Goal: Information Seeking & Learning: Learn about a topic

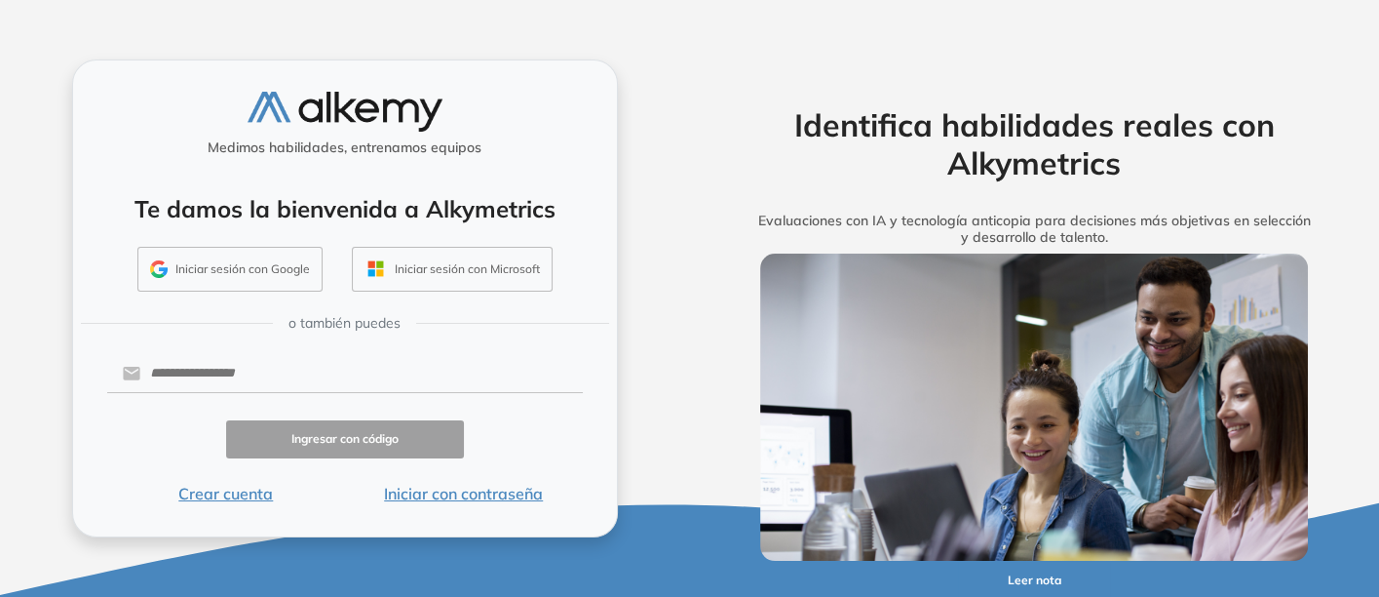
click at [462, 487] on button "Iniciar con contraseña" at bounding box center [464, 493] width 238 height 23
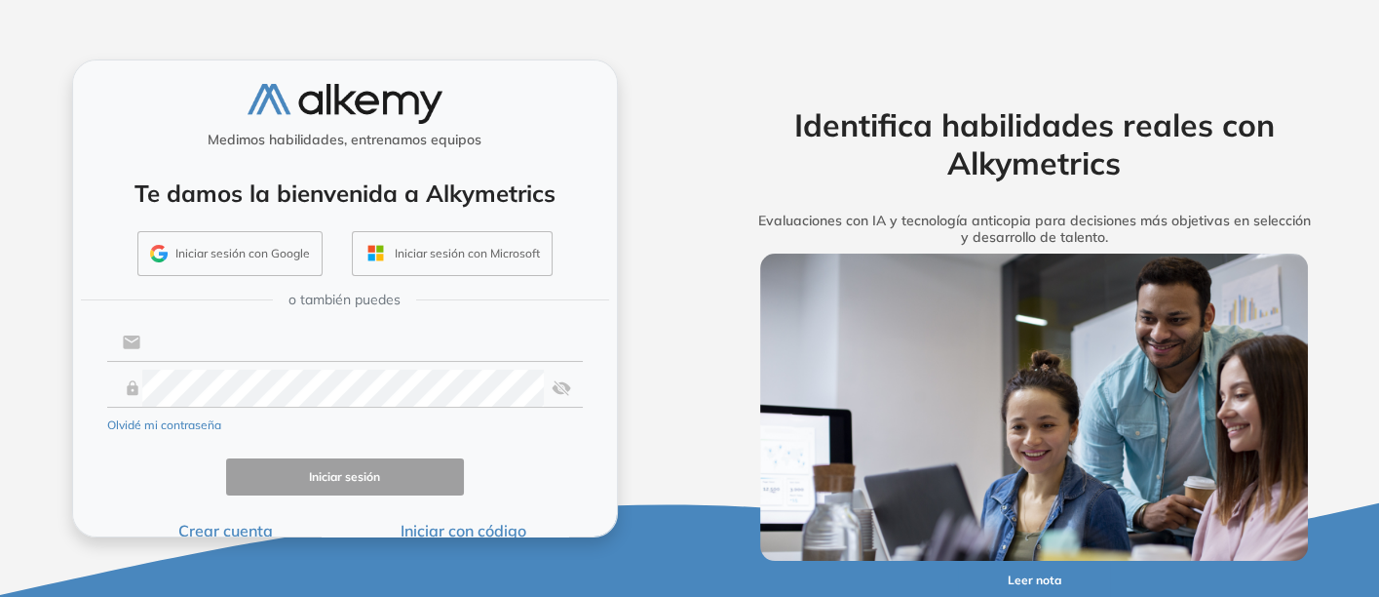
type input "**********"
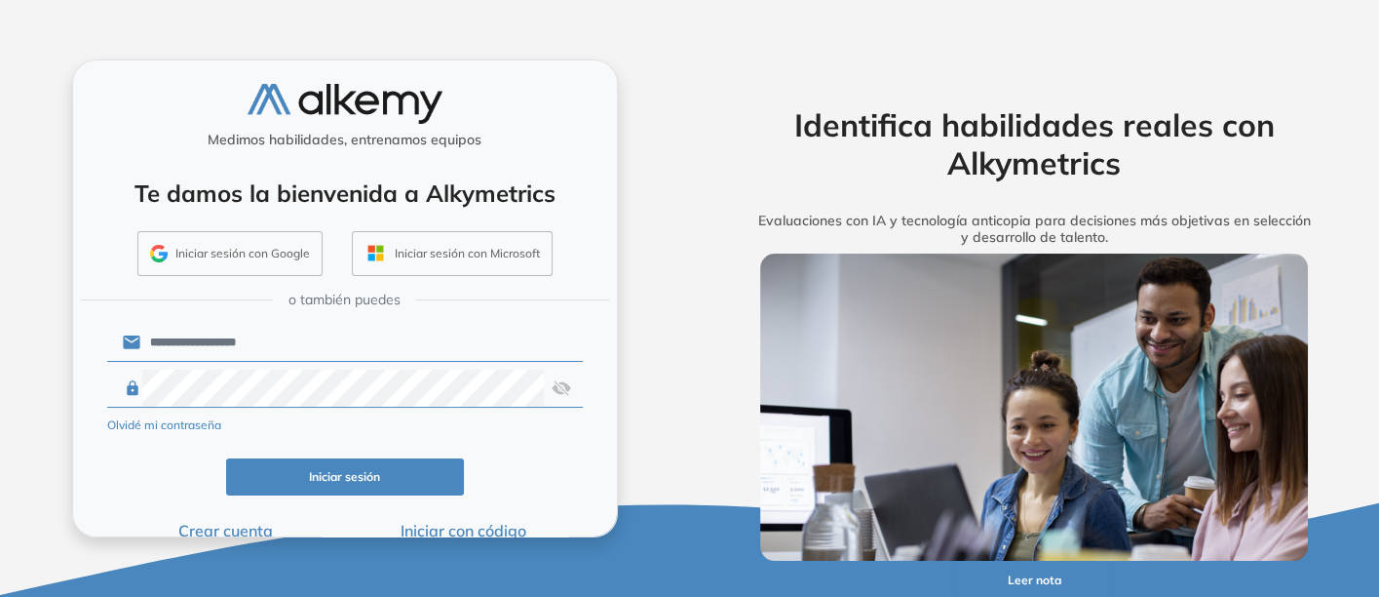
click at [319, 467] on button "Iniciar sesión" at bounding box center [345, 477] width 238 height 38
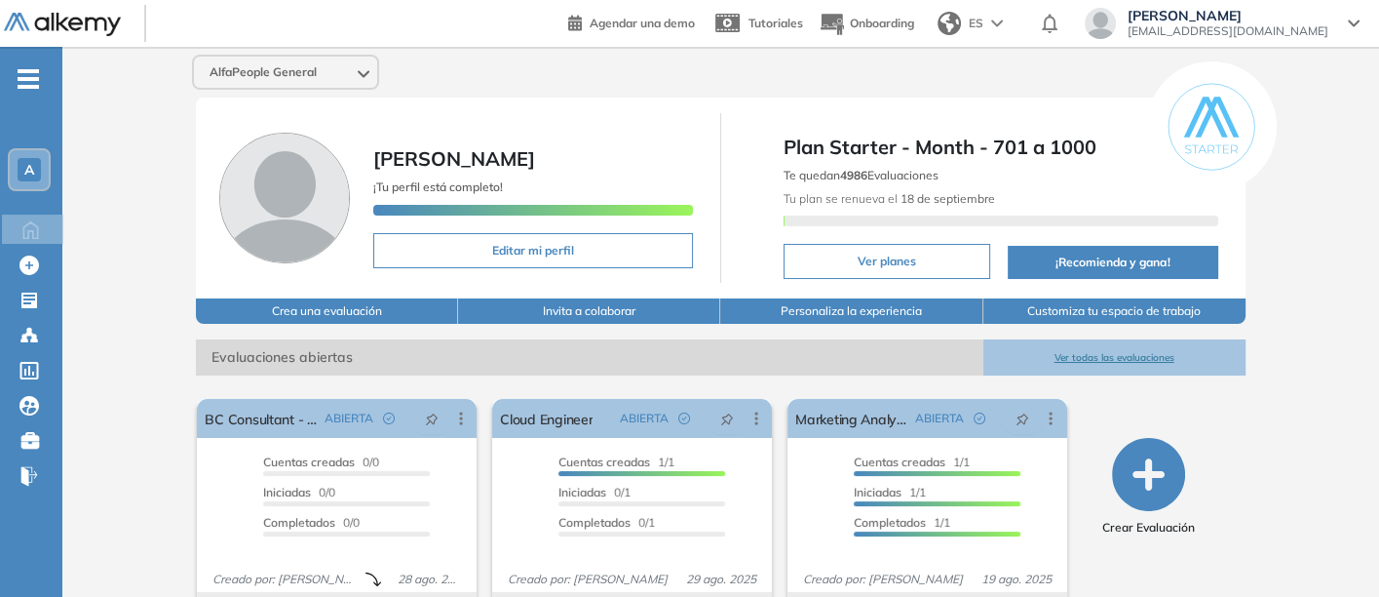
click at [28, 168] on span "A" at bounding box center [29, 170] width 10 height 16
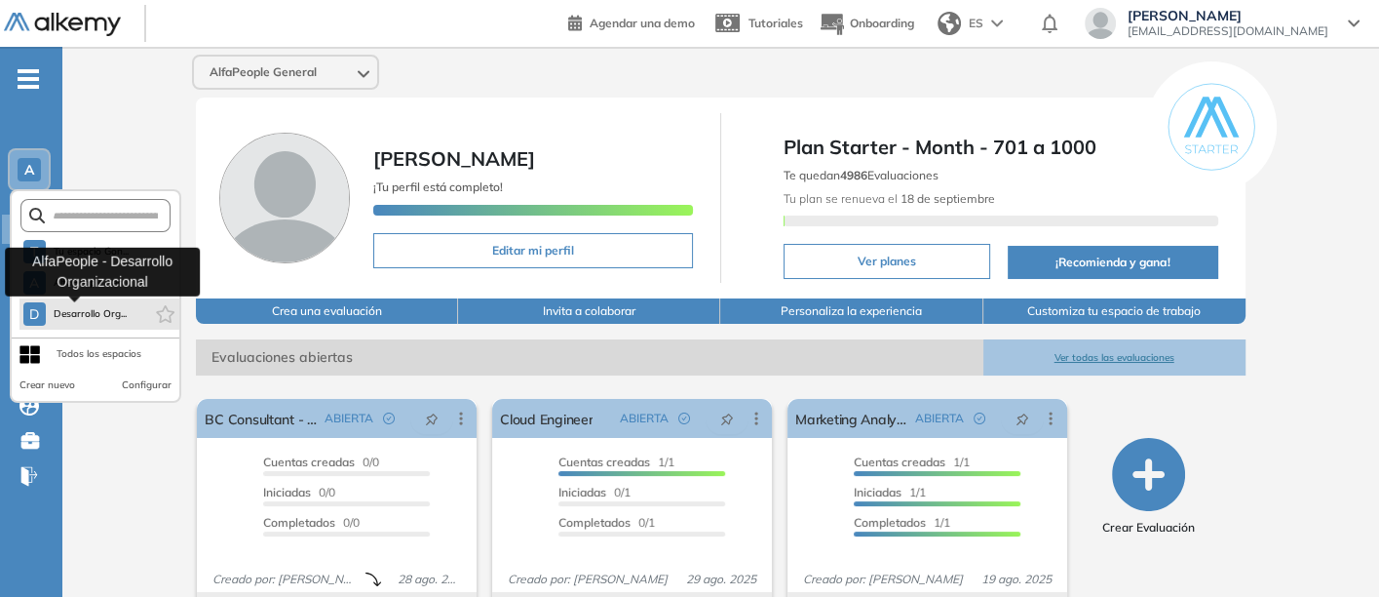
click at [81, 307] on span "Desarrollo Org..." at bounding box center [91, 314] width 74 height 16
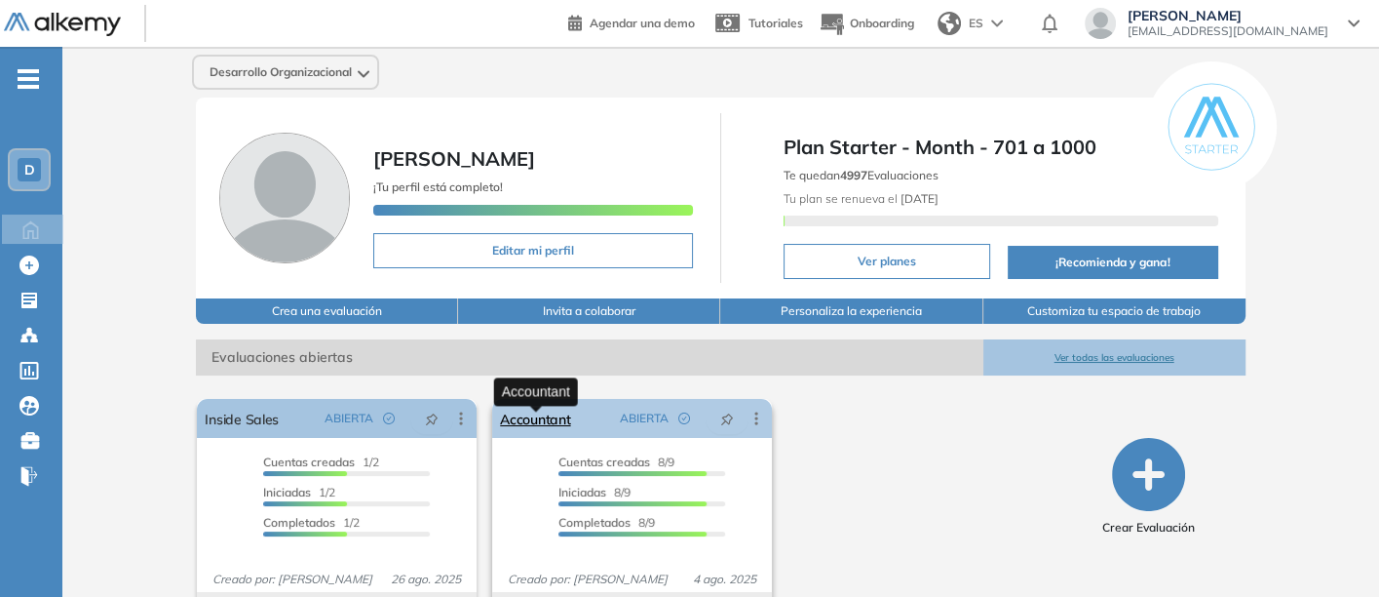
click at [532, 431] on link "Accountant" at bounding box center [535, 418] width 70 height 39
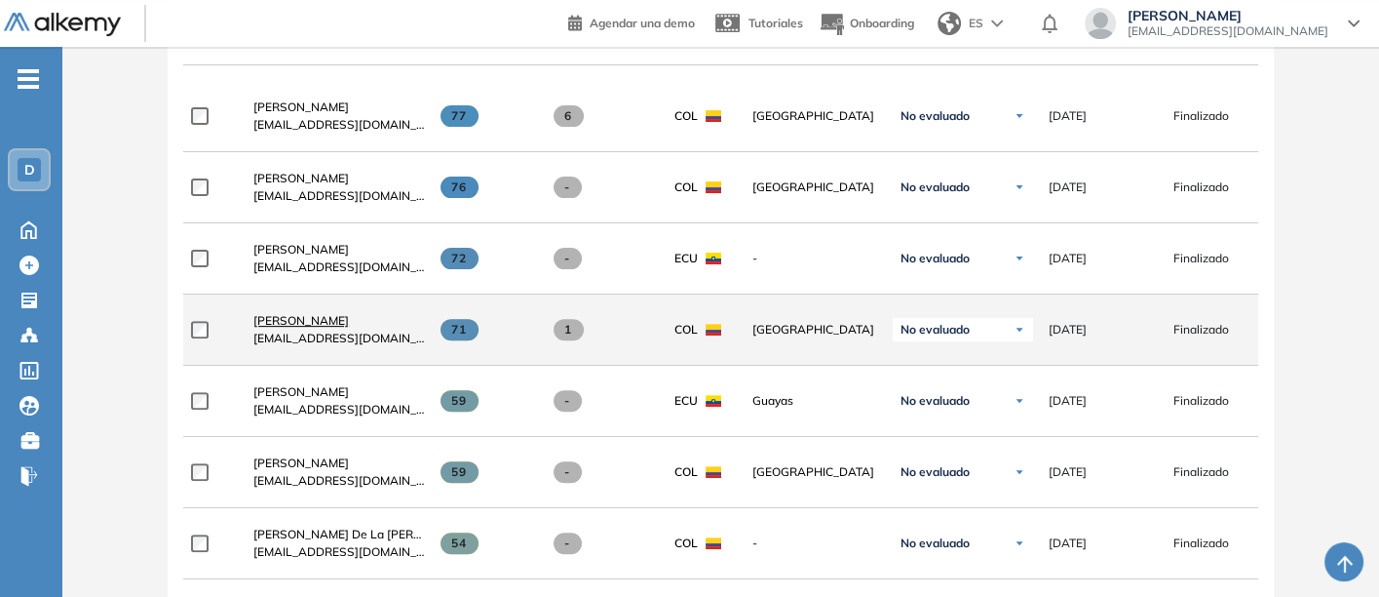
scroll to position [651, 0]
click at [303, 320] on span "[PERSON_NAME]" at bounding box center [301, 320] width 96 height 15
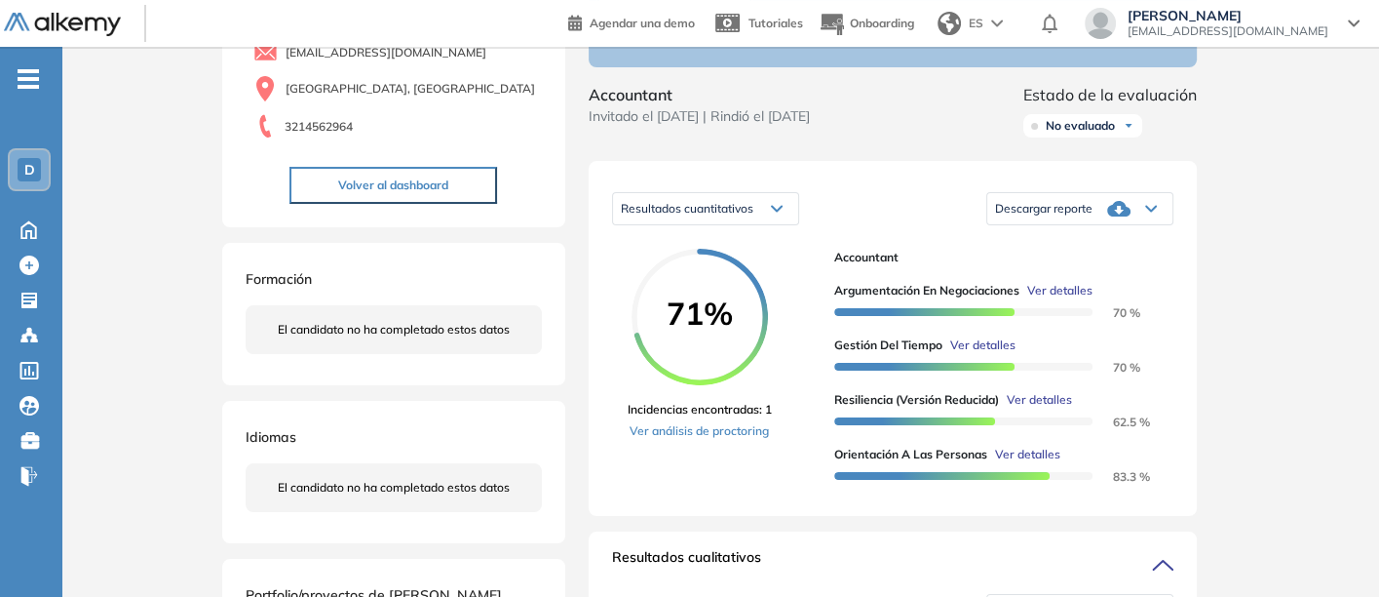
scroll to position [189, 0]
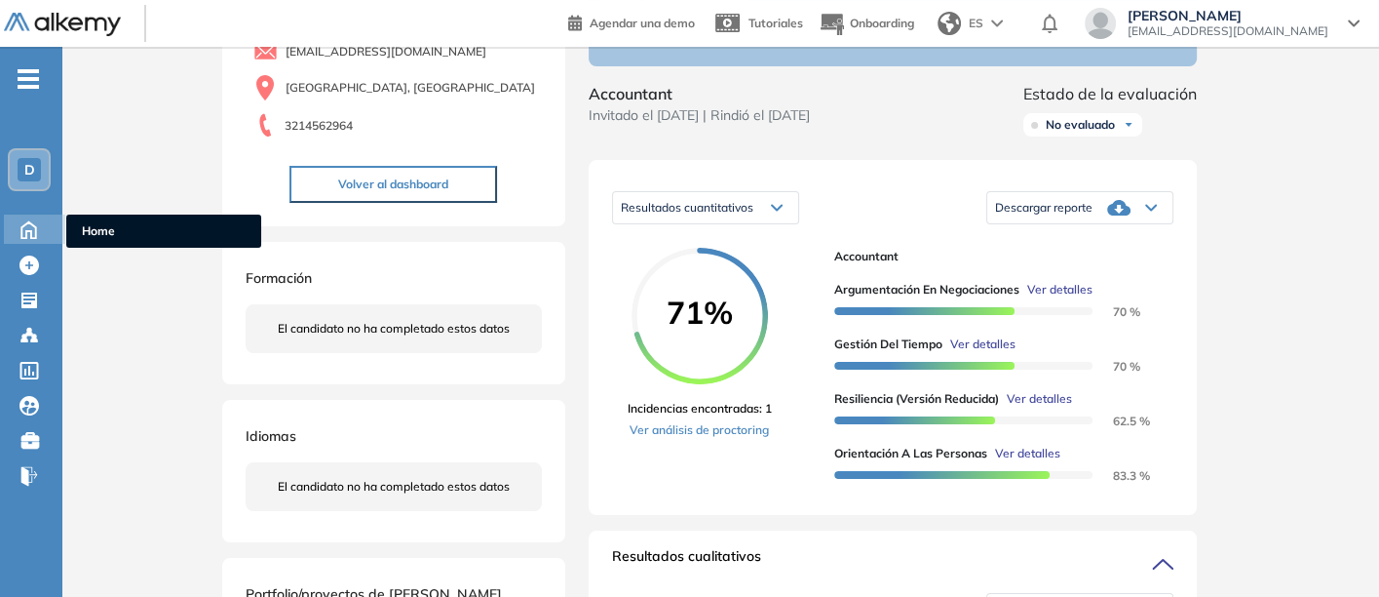
click at [108, 226] on span "Home" at bounding box center [164, 231] width 164 height 18
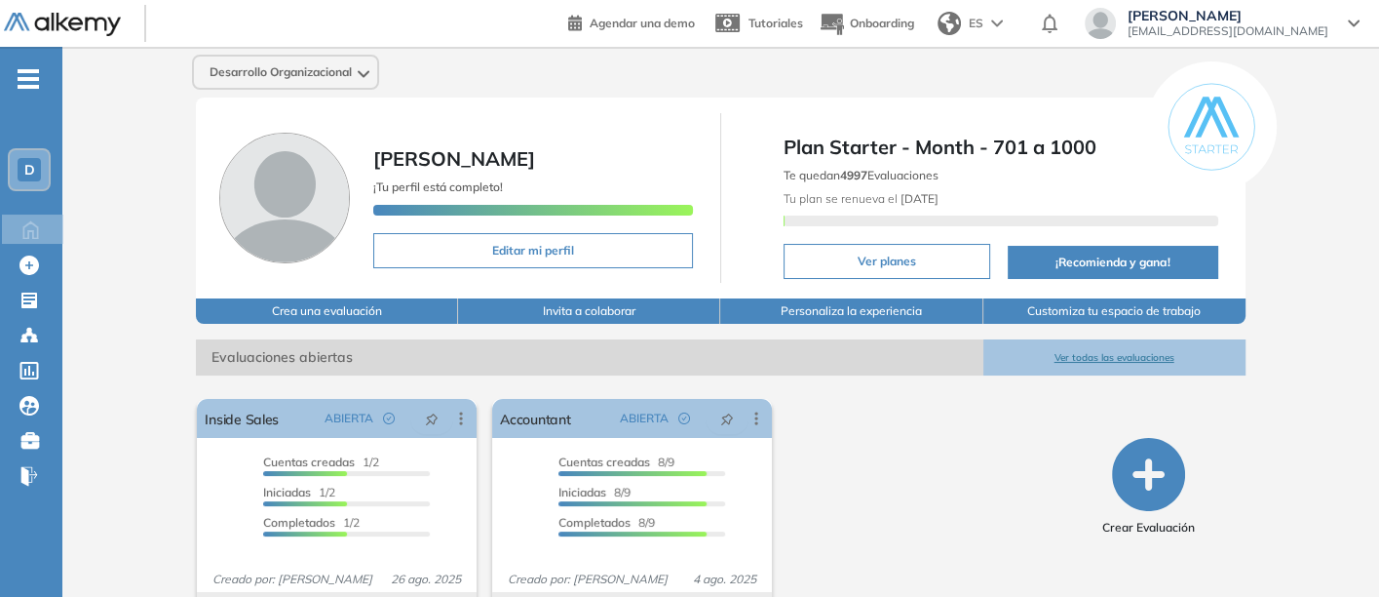
click at [978, 475] on div "El proctoring será activado ¡Importante!: Los usuarios que ya realizaron la eva…" at bounding box center [632, 516] width 886 height 251
click at [544, 428] on link "Accountant" at bounding box center [535, 418] width 70 height 39
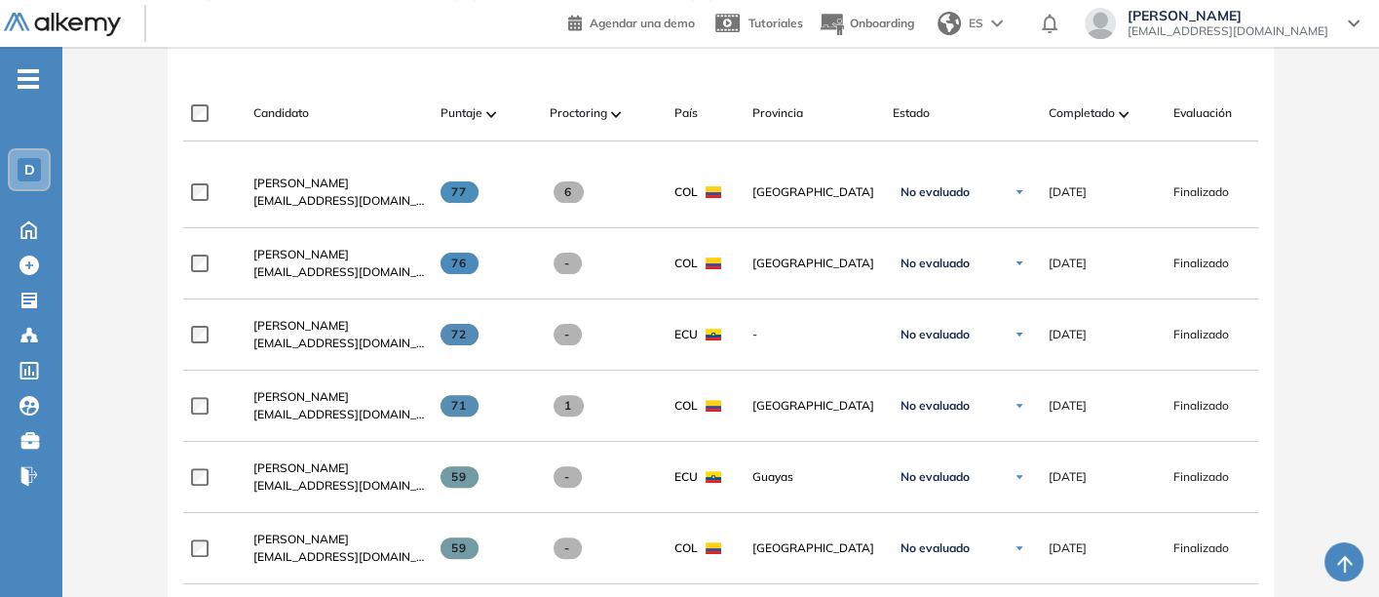
scroll to position [573, 0]
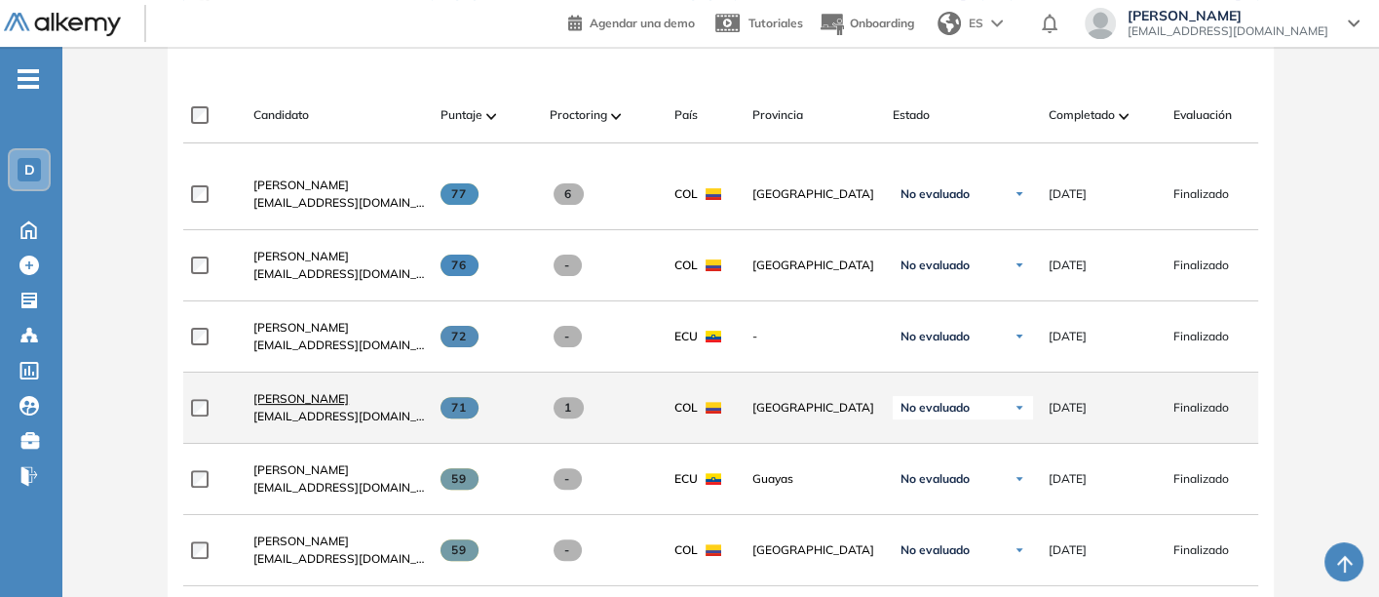
click at [308, 397] on span "[PERSON_NAME]" at bounding box center [301, 398] width 96 height 15
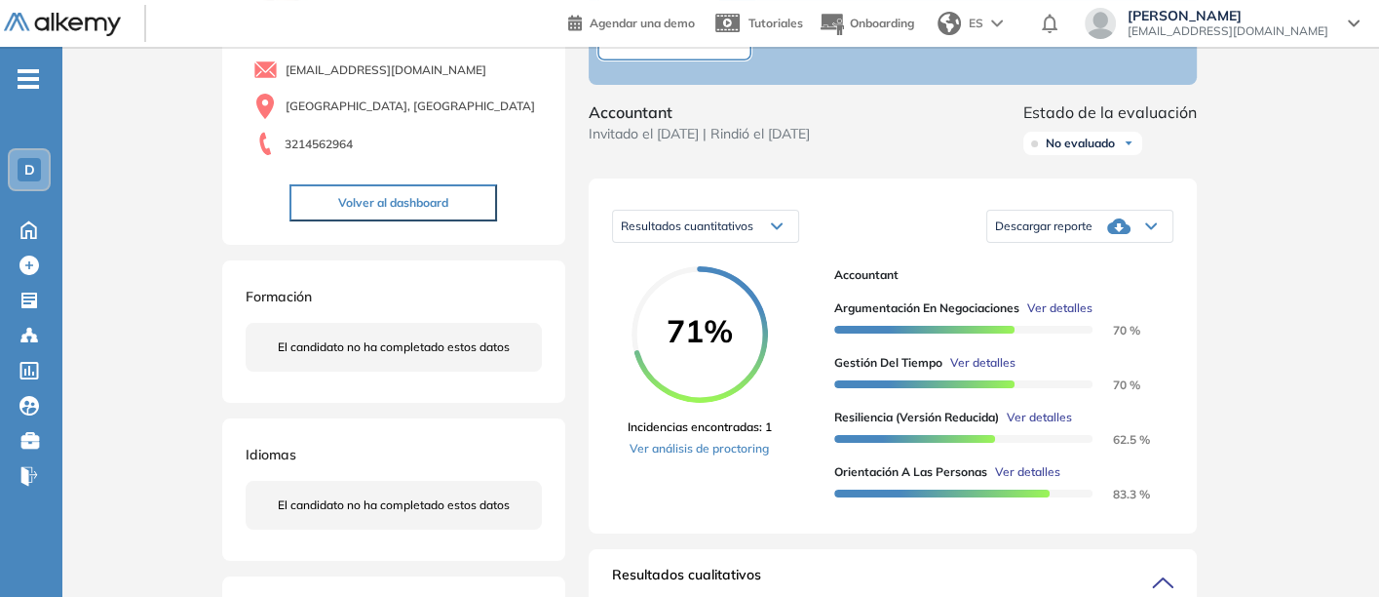
scroll to position [173, 0]
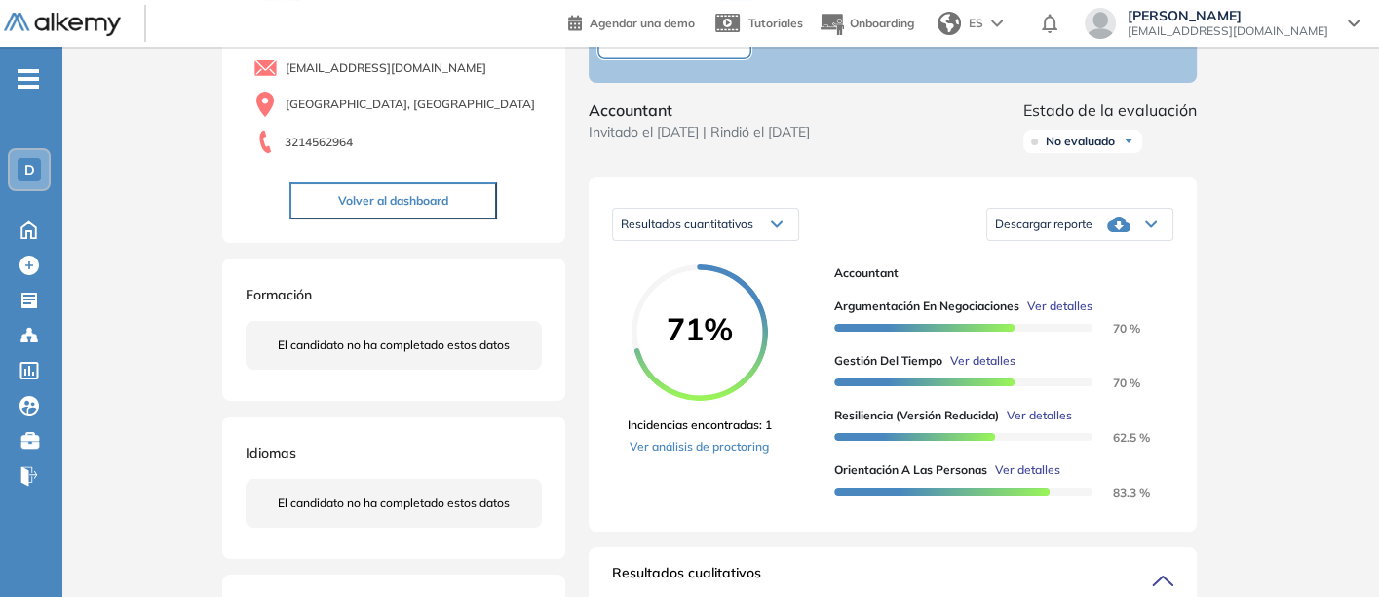
click at [758, 423] on div "71% Incidencias encontradas: 1 Ver análisis de proctoring" at bounding box center [723, 386] width 191 height 244
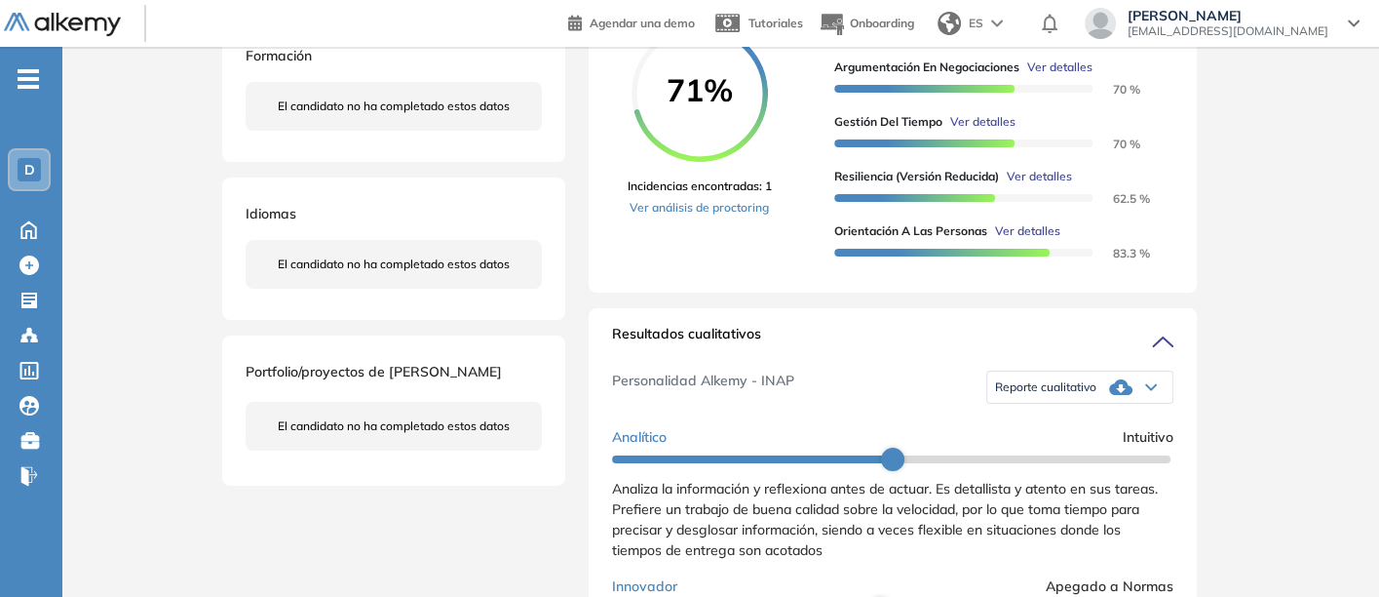
scroll to position [412, 0]
click at [1025, 394] on div "Reporte cualitativo" at bounding box center [1079, 386] width 185 height 39
click at [1024, 455] on li "Reporte sin Afinidad AI" at bounding box center [1053, 445] width 115 height 19
click at [719, 518] on span "Analiza la información y reflexiona antes de actuar. Es detallista y atento en …" at bounding box center [885, 518] width 546 height 79
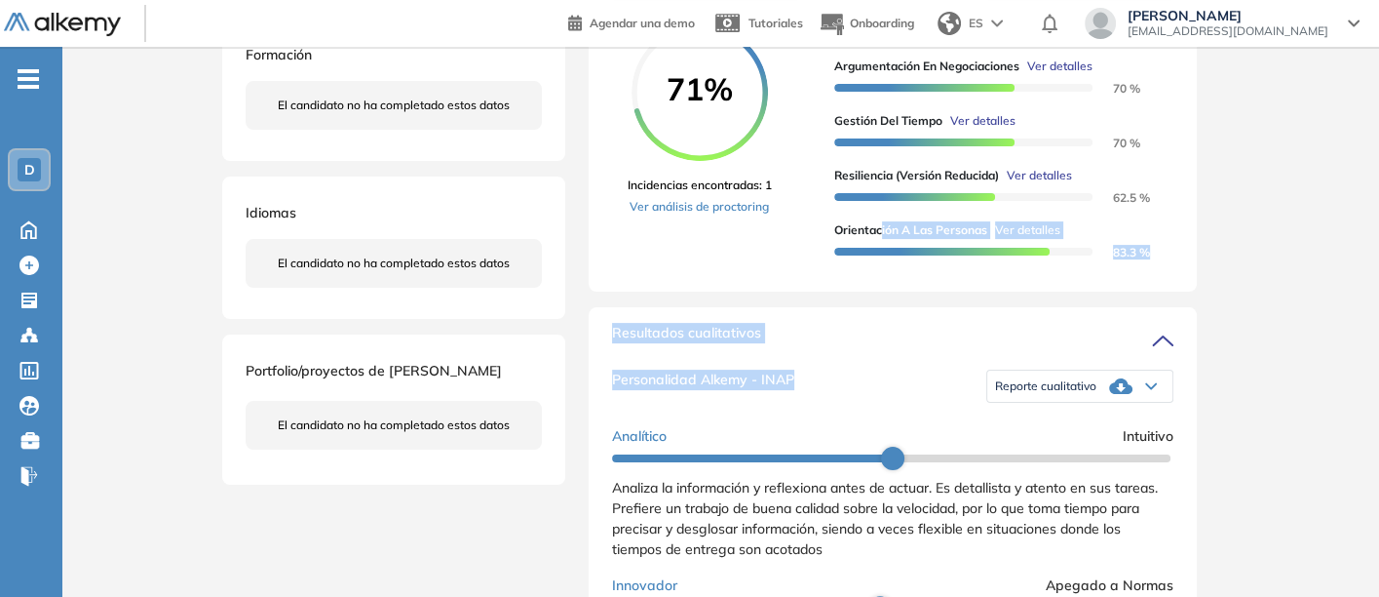
drag, startPoint x: 878, startPoint y: 386, endPoint x: 880, endPoint y: 239, distance: 147.2
click at [855, 354] on div "Resultados cualitativos" at bounding box center [892, 338] width 561 height 31
